Goal: Navigation & Orientation: Find specific page/section

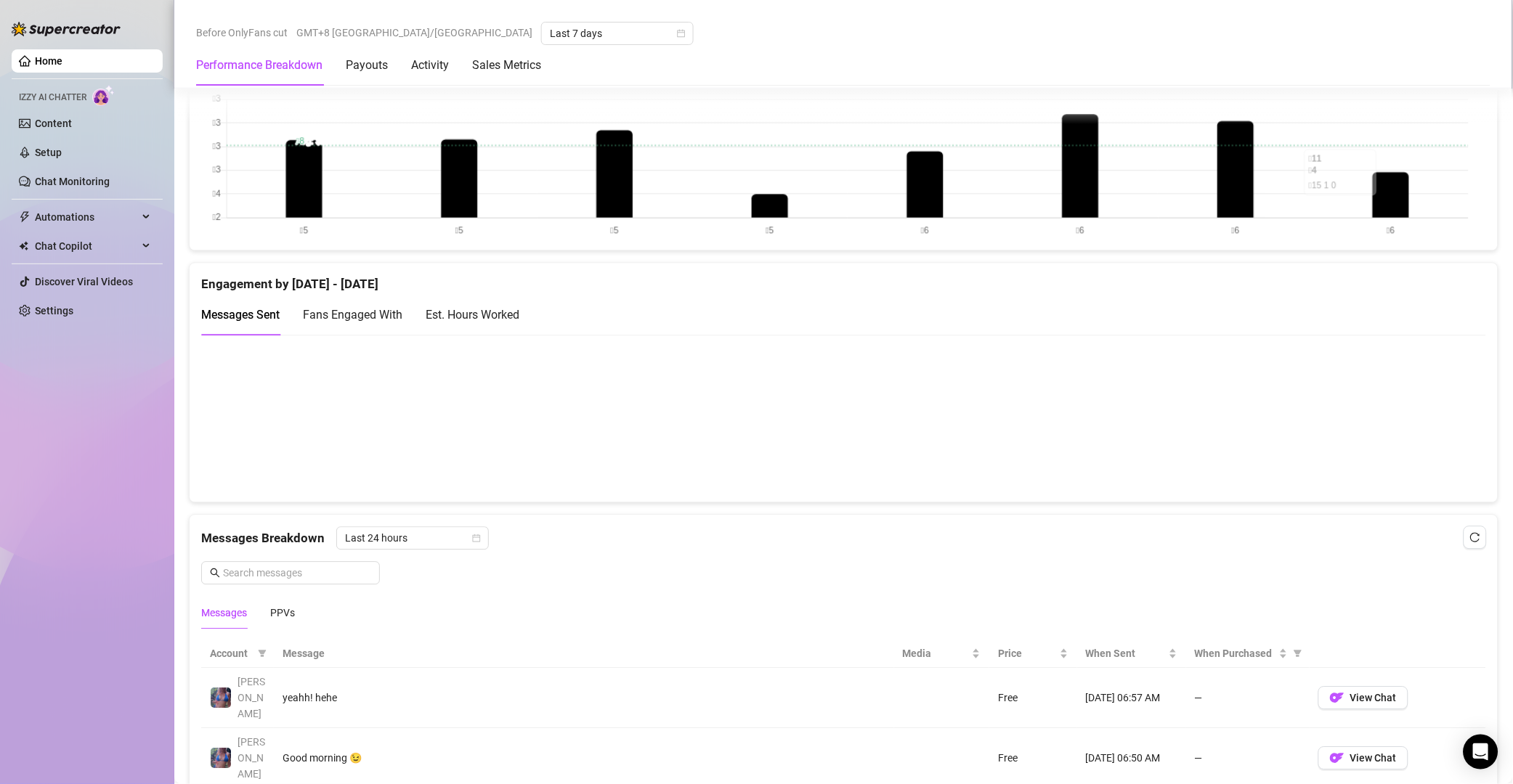
scroll to position [836, 0]
